Goal: Use online tool/utility: Use online tool/utility

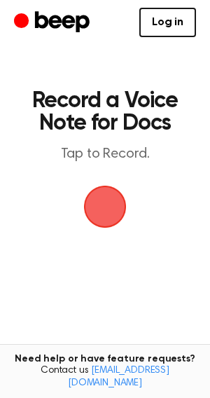
click at [111, 215] on span "button" at bounding box center [104, 206] width 39 height 39
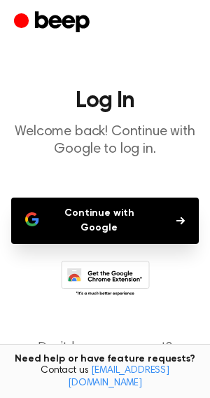
click at [141, 214] on button "Continue with Google" at bounding box center [105, 221] width 188 height 46
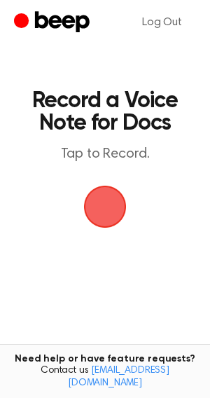
click at [106, 214] on span "button" at bounding box center [105, 206] width 50 height 50
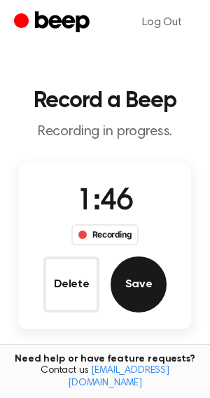
click at [138, 282] on button "Save" at bounding box center [139, 284] width 56 height 56
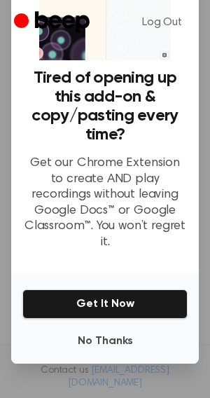
scroll to position [85, 0]
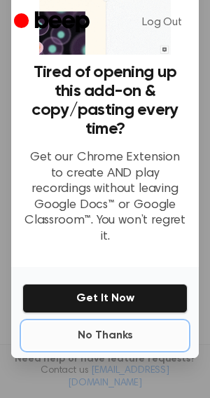
click at [95, 322] on button "No Thanks" at bounding box center [104, 336] width 165 height 28
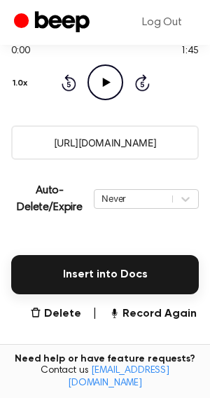
scroll to position [191, 0]
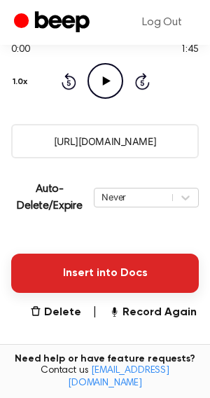
click at [90, 271] on button "Insert into Docs" at bounding box center [105, 273] width 188 height 39
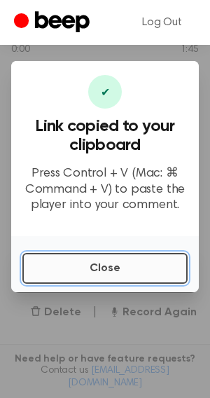
click at [92, 274] on button "Close" at bounding box center [104, 268] width 165 height 31
